Goal: Task Accomplishment & Management: Manage account settings

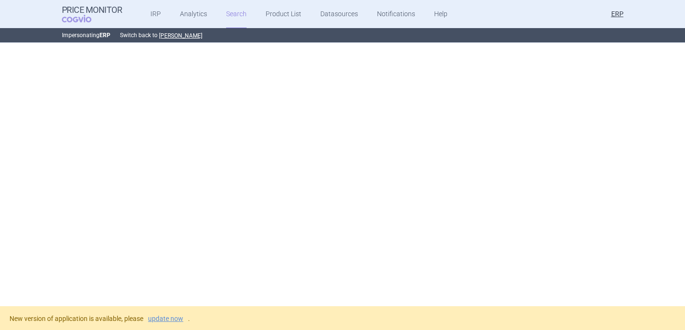
scroll to position [4691, 0]
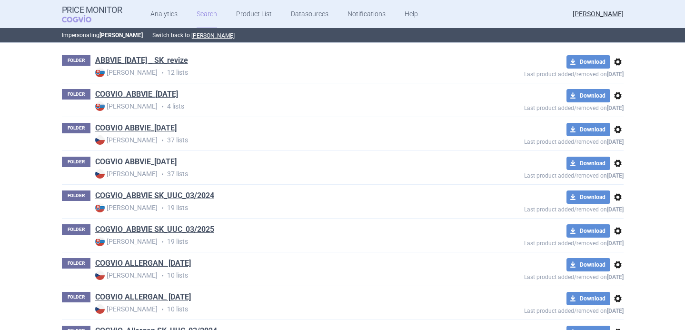
scroll to position [194, 0]
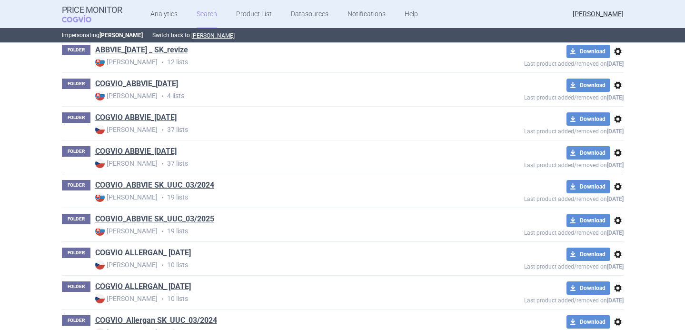
click at [619, 121] on span "options" at bounding box center [617, 118] width 11 height 11
click at [614, 175] on button "Delete" at bounding box center [617, 175] width 30 height 14
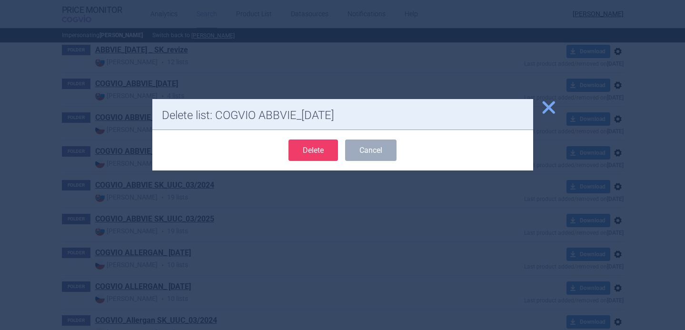
click at [311, 149] on button "Delete" at bounding box center [313, 149] width 50 height 21
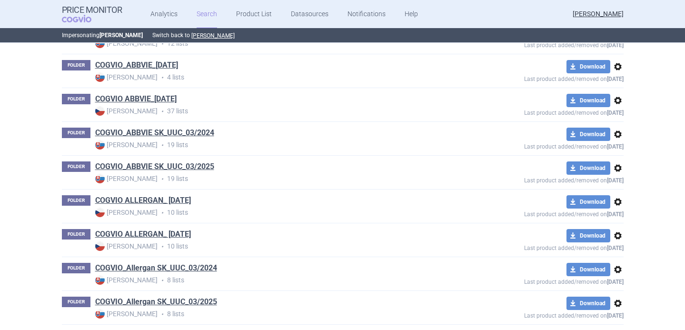
scroll to position [251, 0]
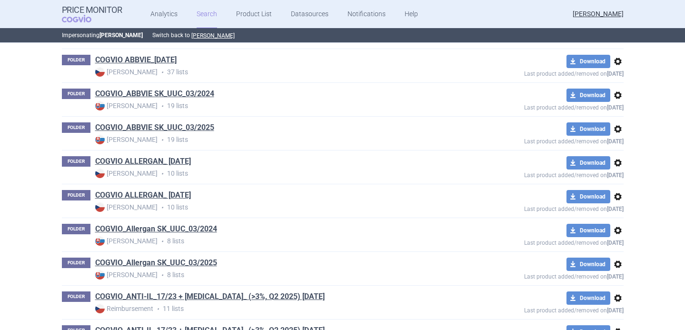
click at [619, 161] on span "options" at bounding box center [617, 162] width 11 height 11
click at [612, 217] on button "Delete" at bounding box center [617, 218] width 30 height 14
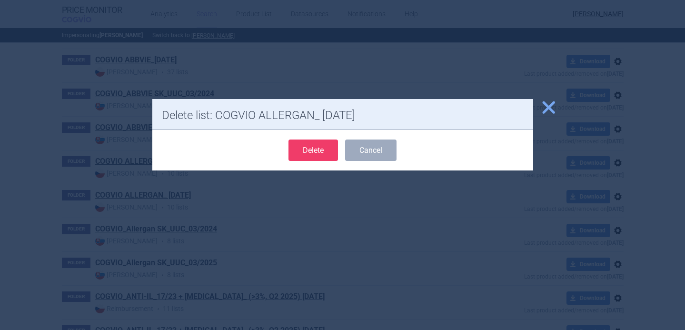
click at [329, 152] on button "Delete" at bounding box center [313, 149] width 50 height 21
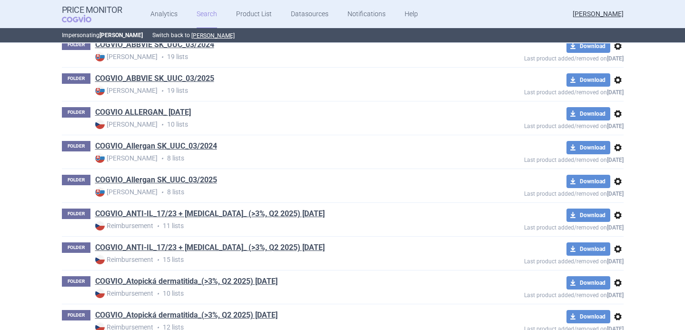
scroll to position [314, 0]
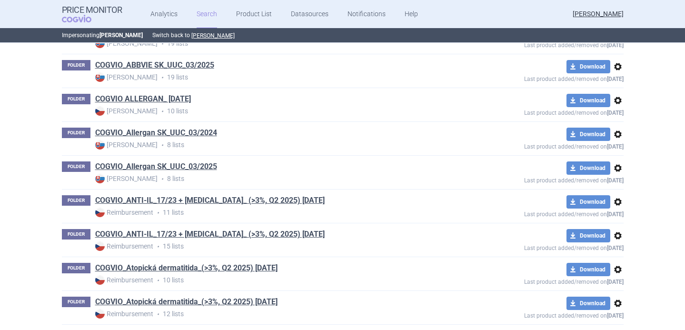
click at [615, 203] on span "options" at bounding box center [617, 201] width 11 height 11
click at [616, 260] on button "Delete" at bounding box center [617, 257] width 30 height 14
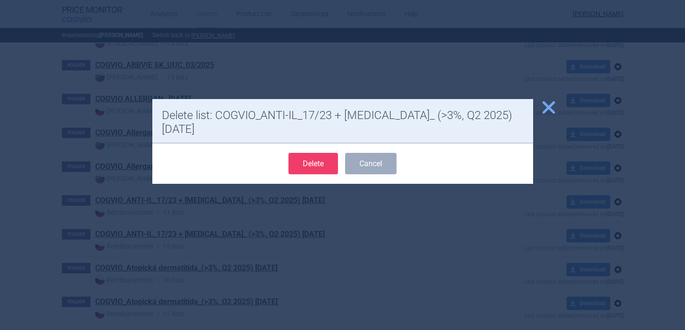
click at [324, 153] on button "Delete" at bounding box center [313, 163] width 50 height 21
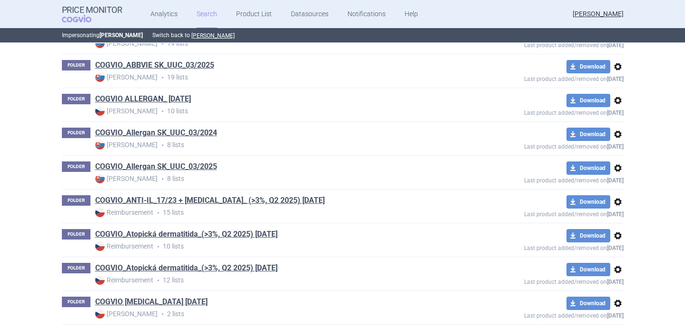
click at [618, 234] on span "options" at bounding box center [617, 235] width 11 height 11
click at [612, 289] on button "Delete" at bounding box center [617, 291] width 30 height 14
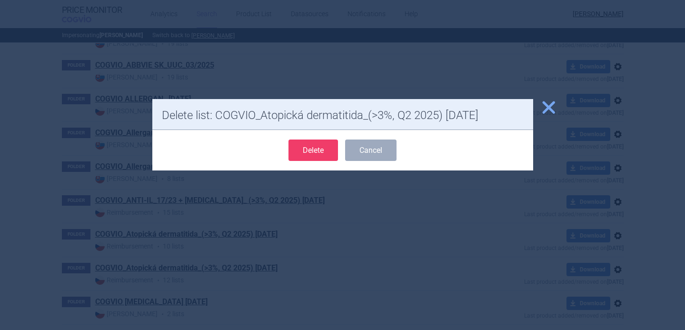
click at [314, 146] on button "Delete" at bounding box center [313, 149] width 50 height 21
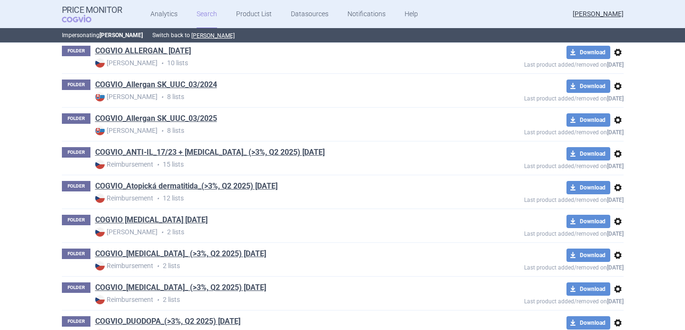
scroll to position [367, 0]
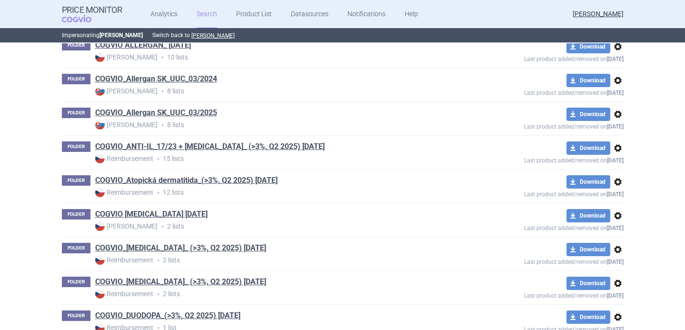
click at [619, 216] on span "options" at bounding box center [617, 215] width 11 height 11
click at [610, 277] on button "Delete" at bounding box center [617, 271] width 30 height 14
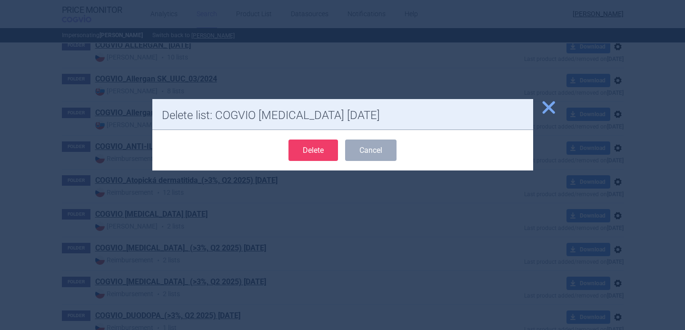
click at [318, 145] on button "Delete" at bounding box center [313, 149] width 50 height 21
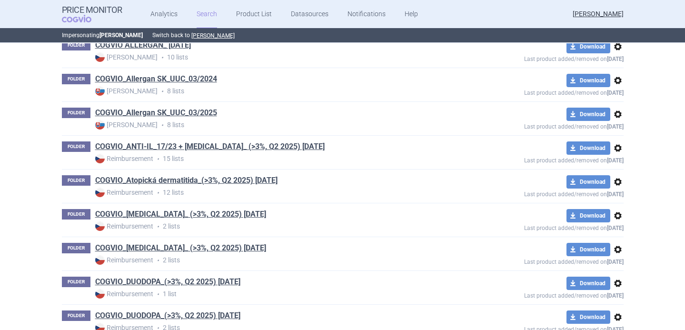
click at [618, 214] on span "options" at bounding box center [617, 215] width 11 height 11
click at [622, 267] on button "Delete" at bounding box center [617, 271] width 30 height 14
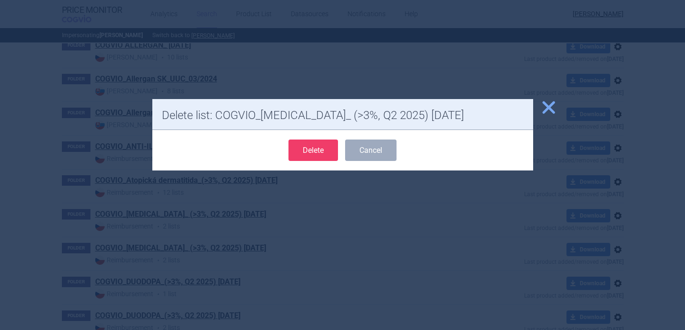
click at [323, 147] on button "Delete" at bounding box center [313, 149] width 50 height 21
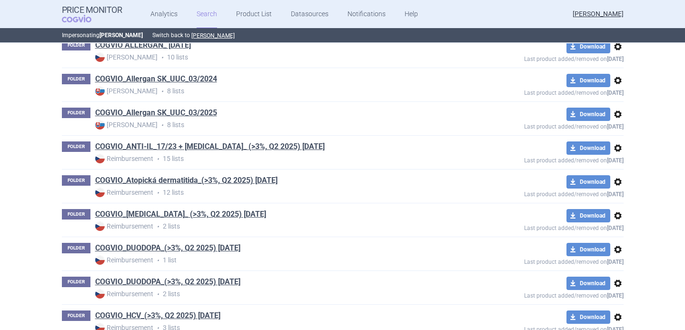
click at [615, 249] on span "options" at bounding box center [617, 249] width 11 height 11
click at [619, 300] on button "Delete" at bounding box center [617, 305] width 30 height 14
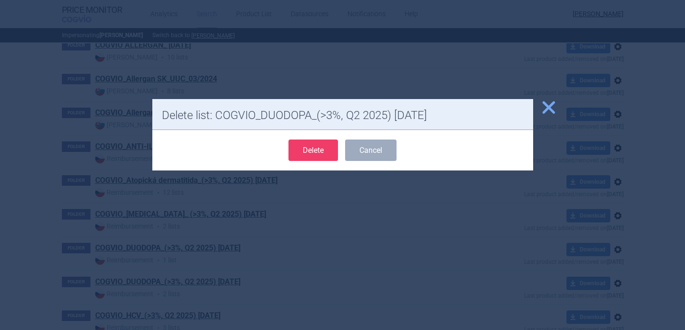
click at [319, 150] on button "Delete" at bounding box center [313, 149] width 50 height 21
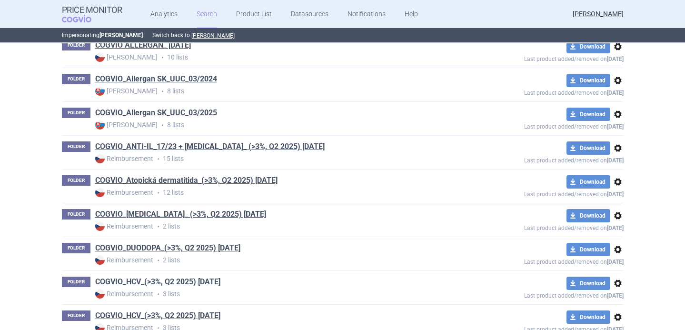
click at [615, 284] on span "options" at bounding box center [617, 283] width 11 height 11
click at [617, 310] on button "Delete" at bounding box center [617, 314] width 30 height 14
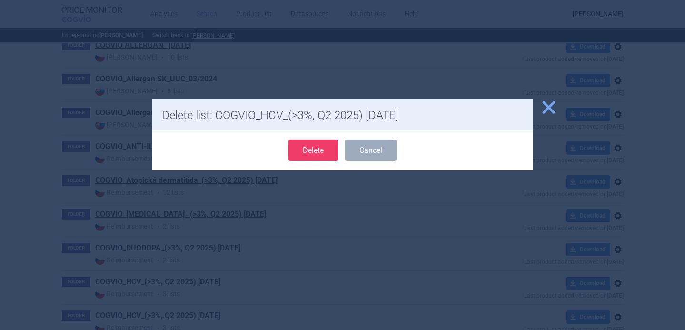
click at [318, 146] on button "Delete" at bounding box center [313, 149] width 50 height 21
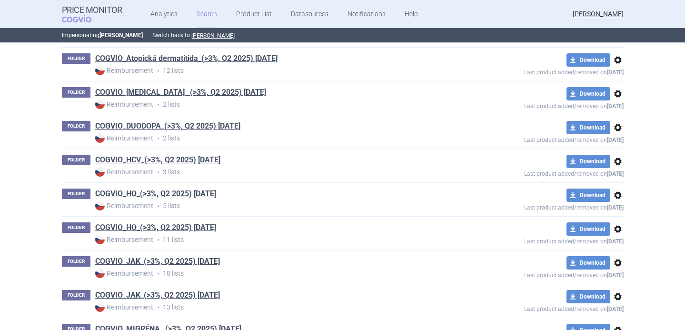
scroll to position [490, 0]
click at [618, 197] on span "options" at bounding box center [617, 194] width 11 height 11
click at [613, 261] on span "options" at bounding box center [617, 262] width 11 height 11
click at [618, 196] on span "options" at bounding box center [617, 194] width 11 height 11
click at [616, 244] on button "Delete" at bounding box center [617, 250] width 30 height 14
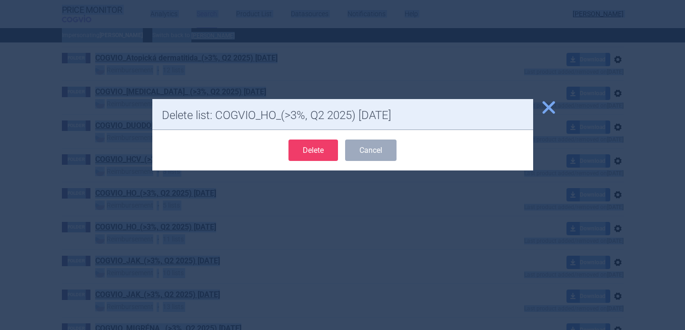
click at [616, 244] on div at bounding box center [342, 165] width 685 height 330
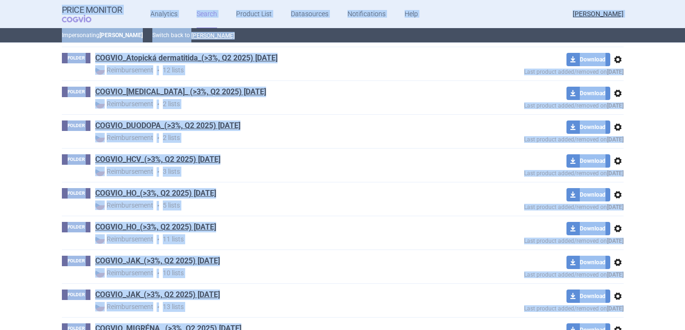
click at [618, 196] on span "options" at bounding box center [617, 194] width 11 height 11
click at [616, 252] on button "Delete" at bounding box center [617, 250] width 30 height 14
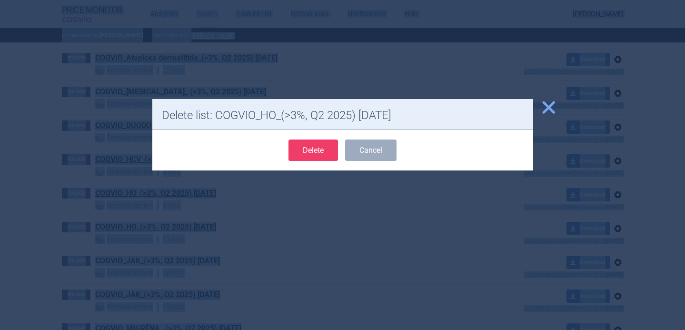
click at [311, 158] on button "Delete" at bounding box center [313, 149] width 50 height 21
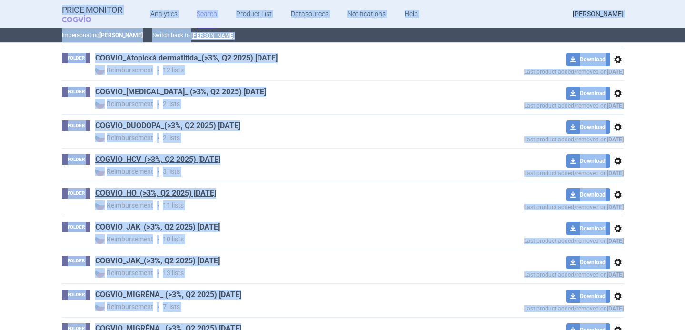
click at [617, 229] on span "options" at bounding box center [617, 228] width 11 height 11
click at [615, 278] on button "Delete" at bounding box center [617, 284] width 30 height 14
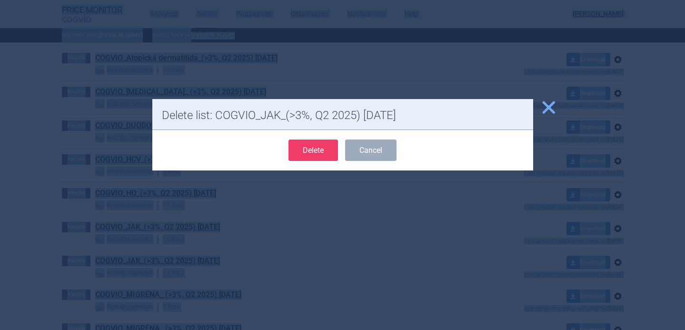
click at [332, 148] on button "Delete" at bounding box center [313, 149] width 50 height 21
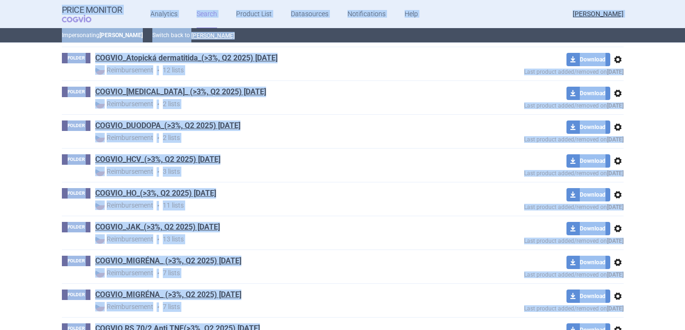
click at [617, 263] on span "options" at bounding box center [617, 262] width 11 height 11
click at [615, 314] on button "Delete" at bounding box center [617, 314] width 30 height 14
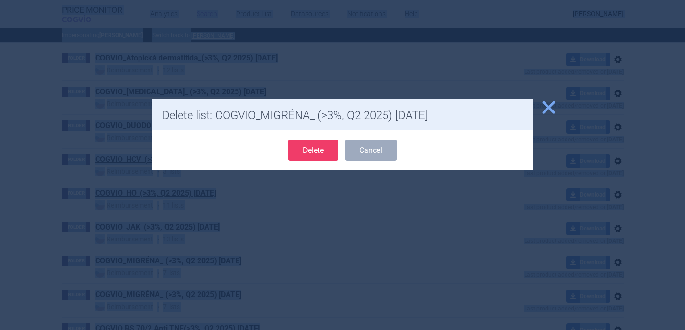
click at [322, 158] on button "Delete" at bounding box center [313, 149] width 50 height 21
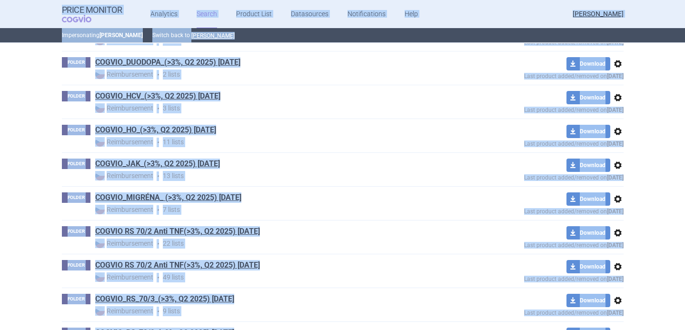
scroll to position [557, 0]
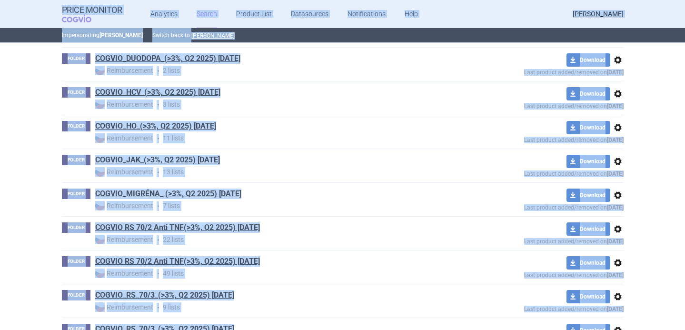
click at [621, 232] on span "options" at bounding box center [617, 228] width 11 height 11
click at [621, 283] on button "Delete" at bounding box center [617, 285] width 30 height 14
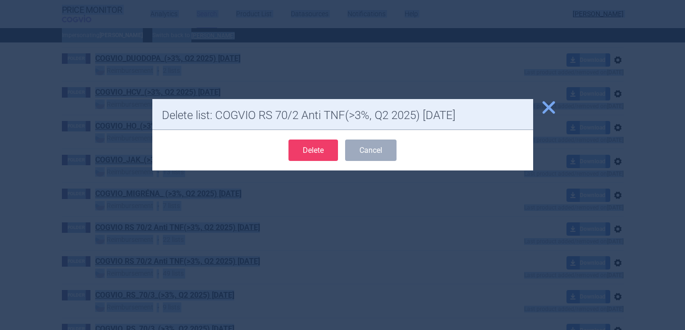
click at [333, 144] on button "Delete" at bounding box center [313, 149] width 50 height 21
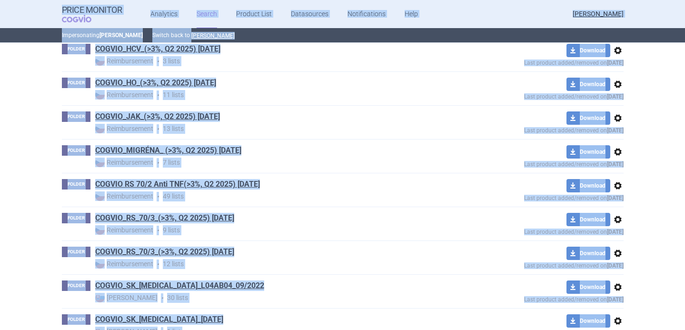
scroll to position [601, 0]
click at [619, 223] on span "options" at bounding box center [617, 218] width 11 height 11
click at [609, 277] on button "Delete" at bounding box center [617, 275] width 30 height 14
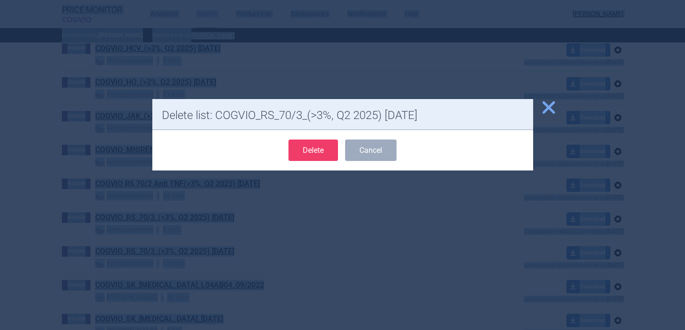
click at [320, 153] on button "Delete" at bounding box center [313, 149] width 50 height 21
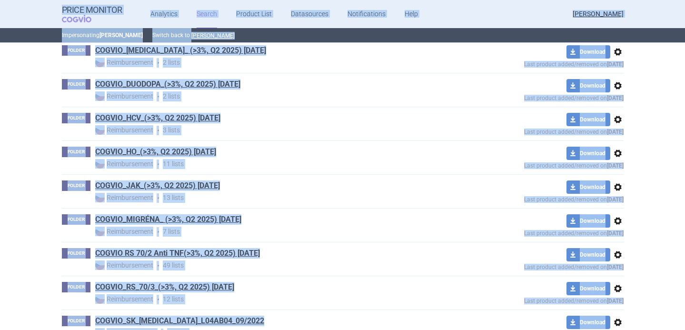
scroll to position [539, 0]
